Goal: Information Seeking & Learning: Learn about a topic

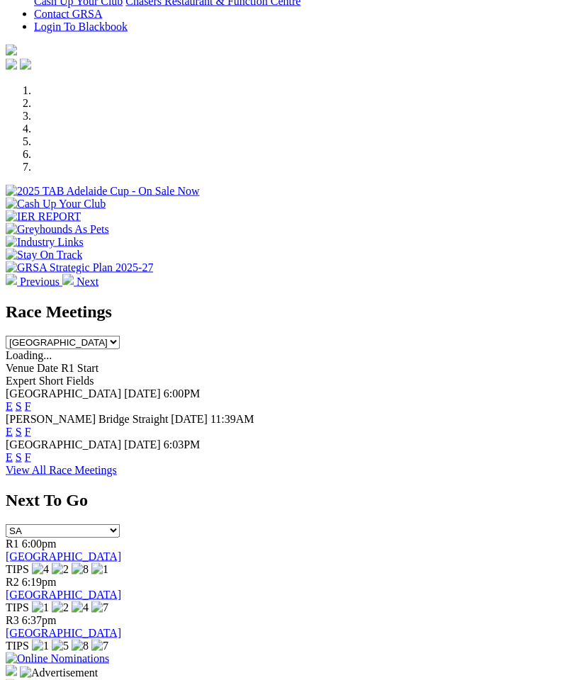
scroll to position [389, 0]
click at [31, 400] on link "F" at bounding box center [28, 406] width 6 height 12
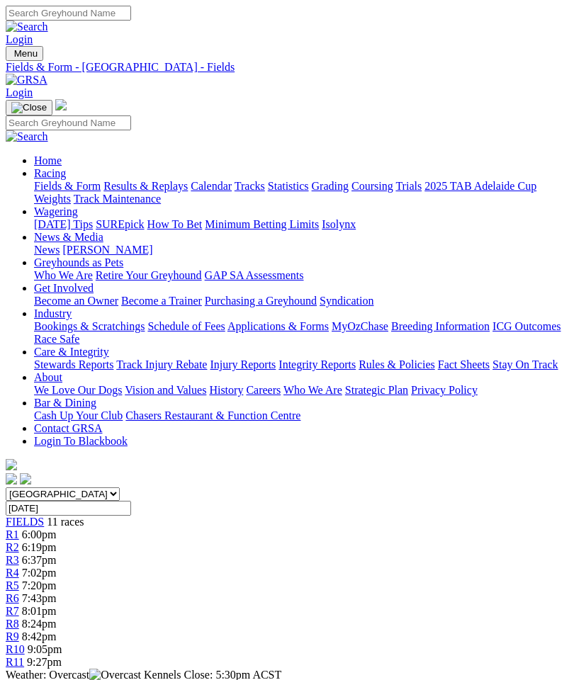
scroll to position [21, 0]
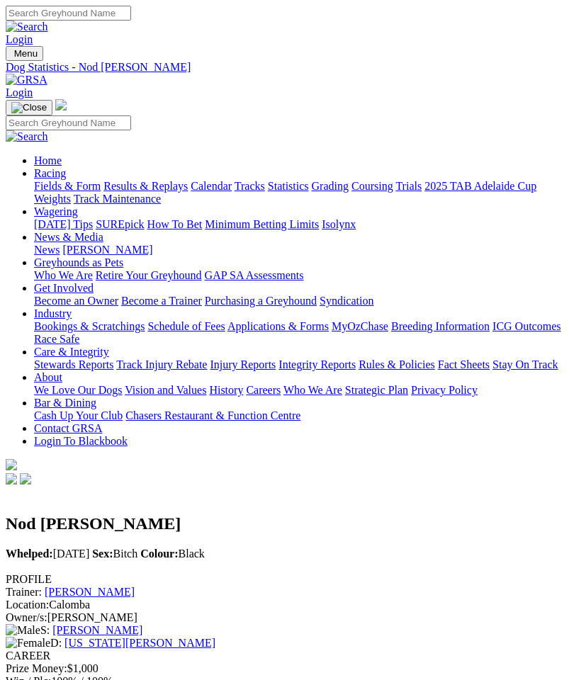
click at [215, 637] on link "[US_STATE][PERSON_NAME]" at bounding box center [139, 643] width 151 height 12
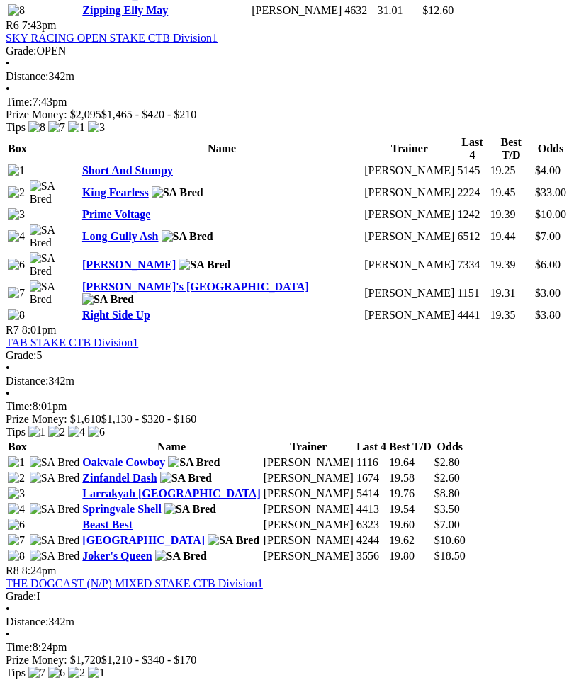
scroll to position [1965, 21]
